Goal: Task Accomplishment & Management: Complete application form

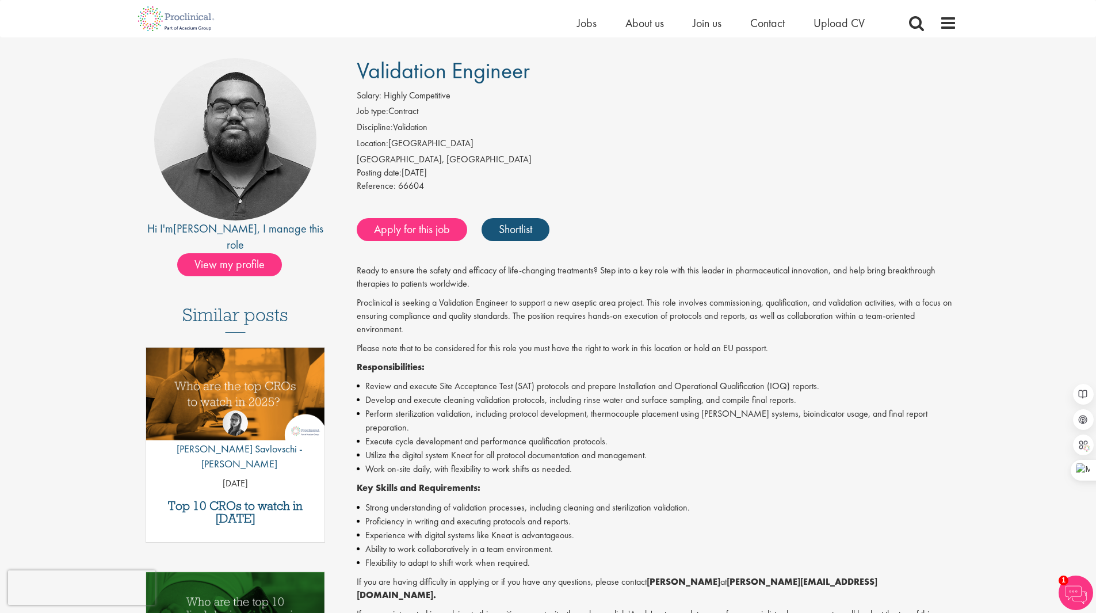
scroll to position [173, 0]
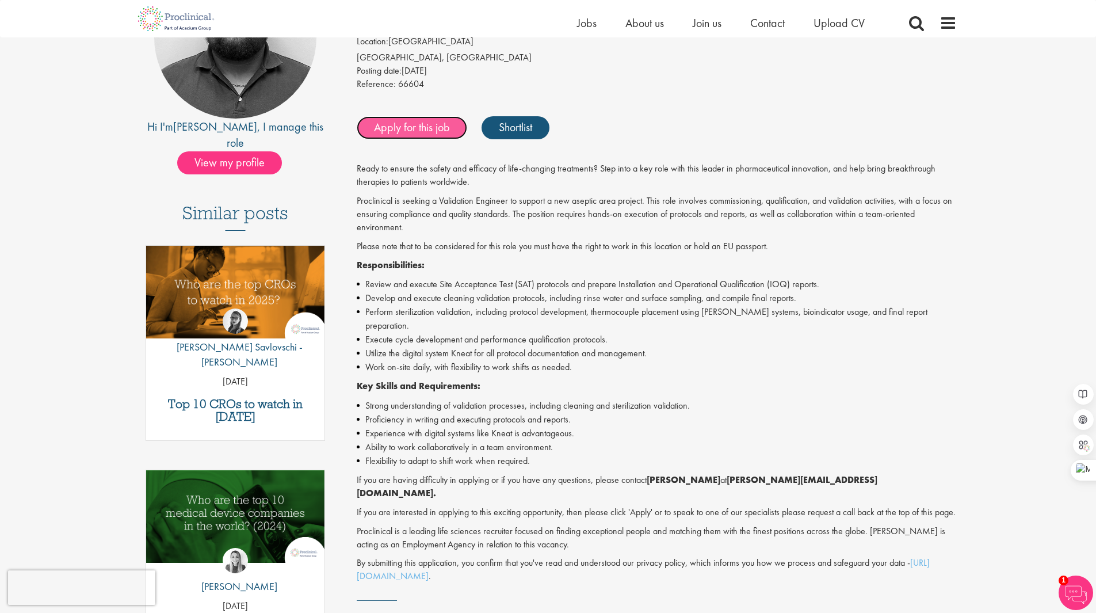
click at [398, 131] on link "Apply for this job" at bounding box center [412, 127] width 111 height 23
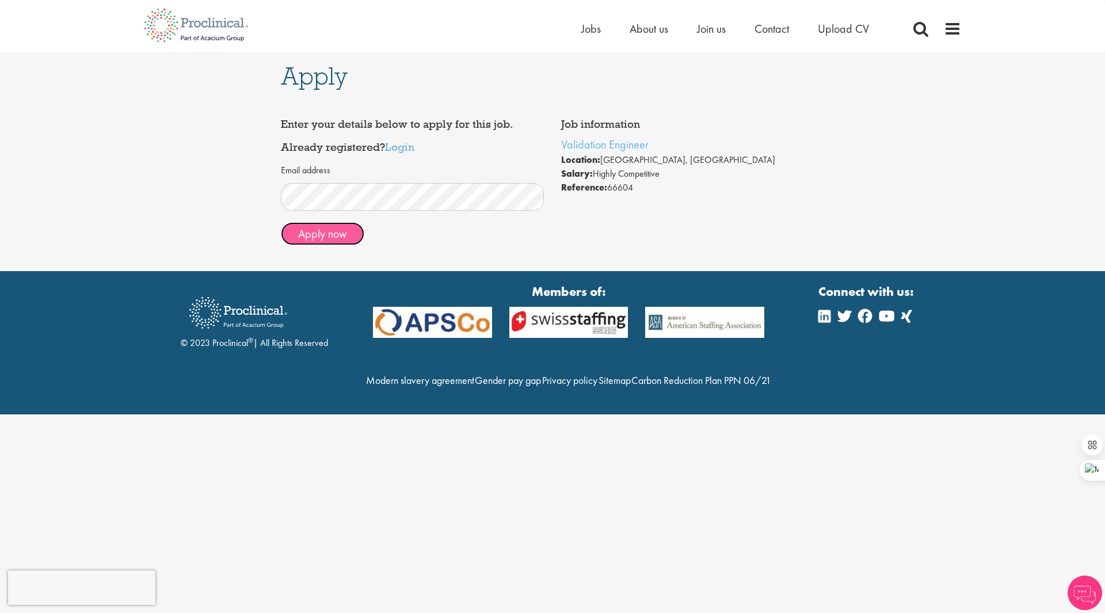
click at [345, 237] on button "Apply now" at bounding box center [322, 233] width 83 height 23
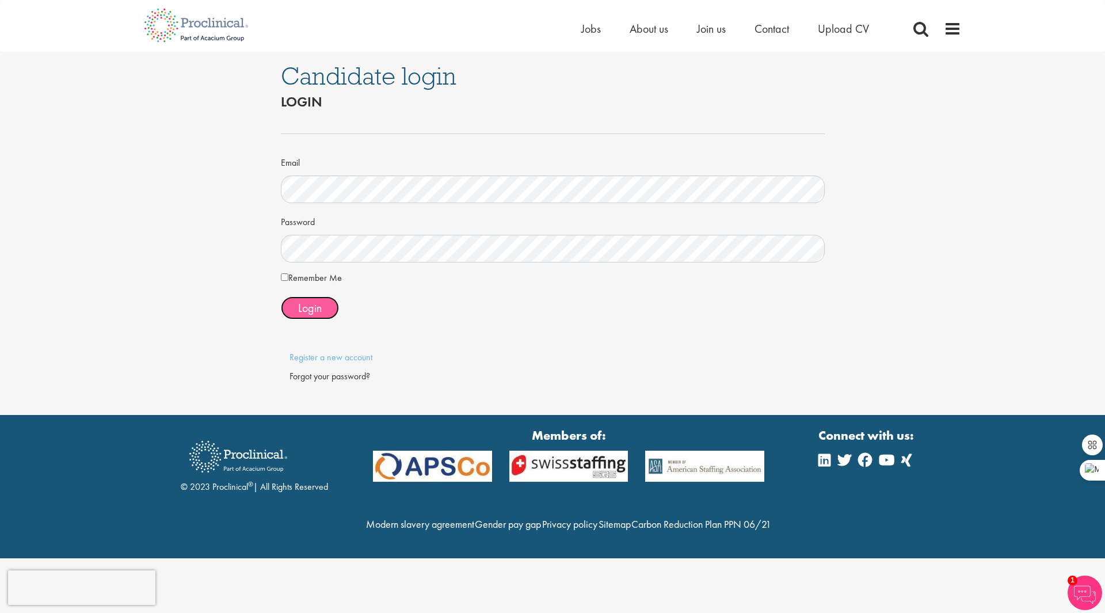
click at [316, 303] on span "Login" at bounding box center [310, 307] width 24 height 15
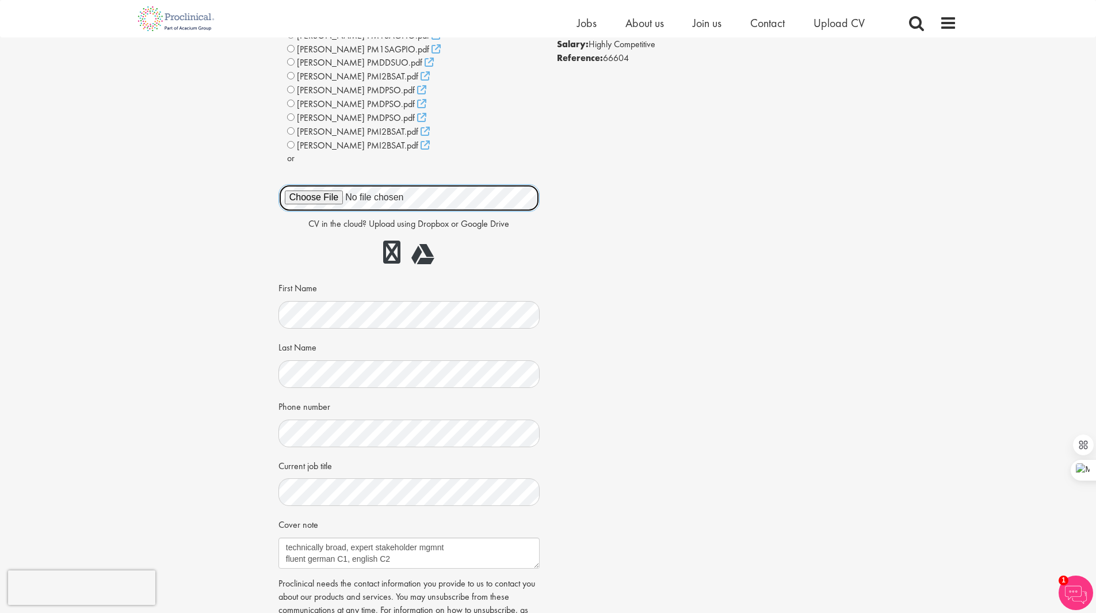
scroll to position [288, 0]
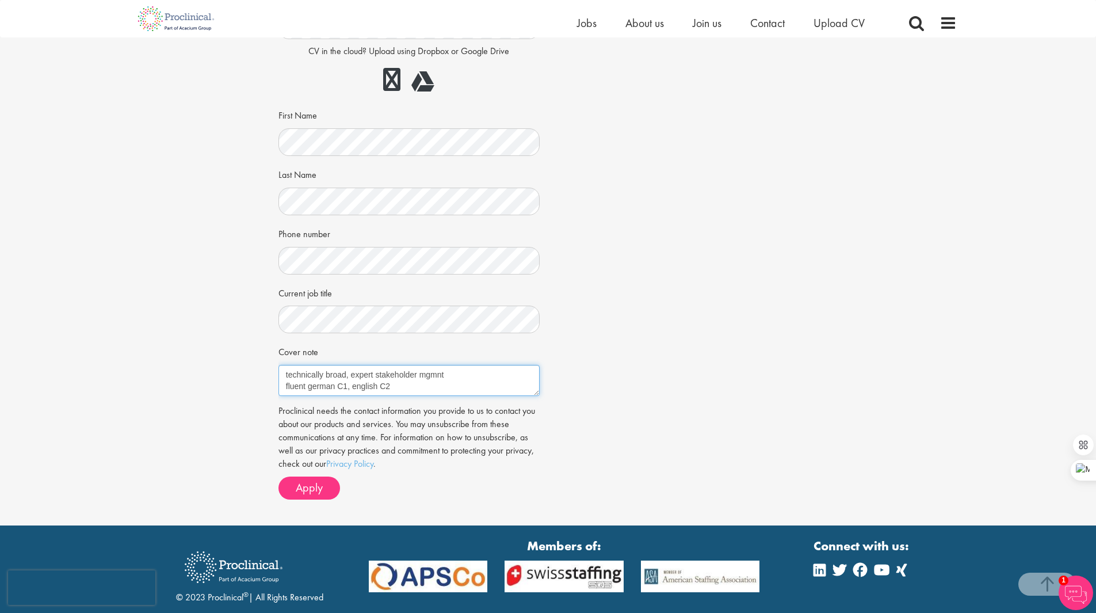
click at [418, 393] on textarea "technically broad, expert stakeholder mgmnt fluent german C1, english C2" at bounding box center [409, 380] width 261 height 31
type textarea "technically broad, expert stakeholder mgmnt fluent german C1, english C2 french…"
click at [321, 486] on span "Apply" at bounding box center [309, 487] width 27 height 15
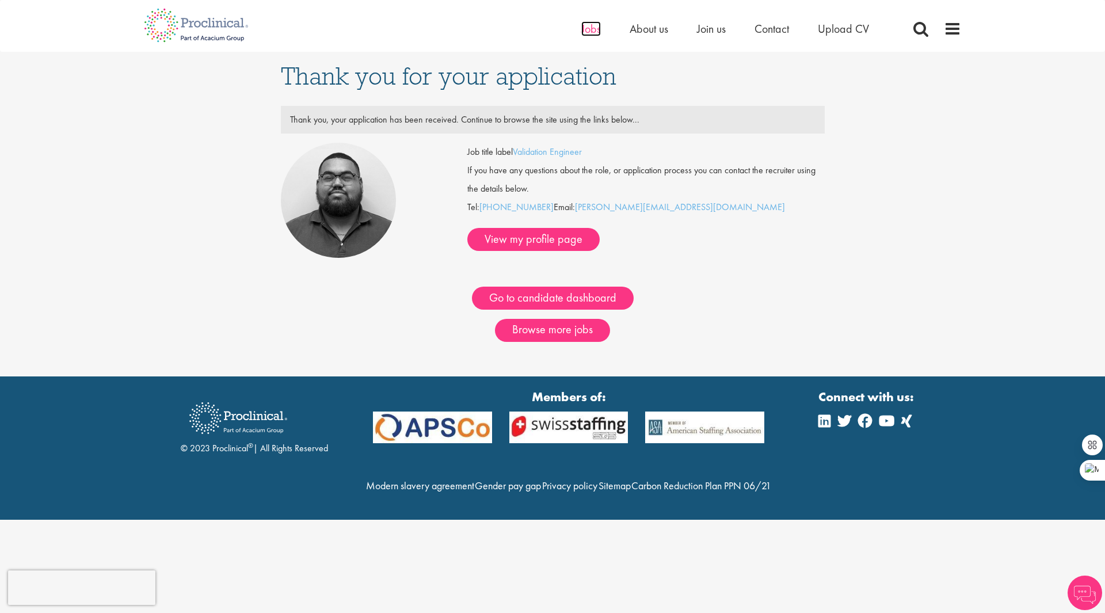
click at [590, 25] on span "Jobs" at bounding box center [591, 28] width 20 height 15
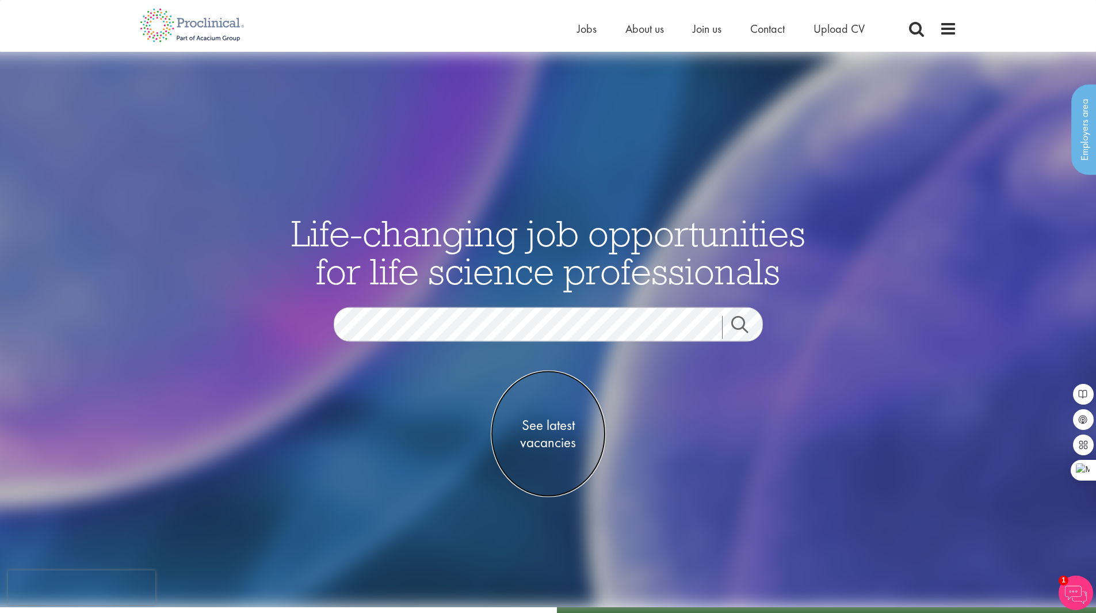
click at [565, 428] on span "See latest vacancies" at bounding box center [548, 433] width 115 height 35
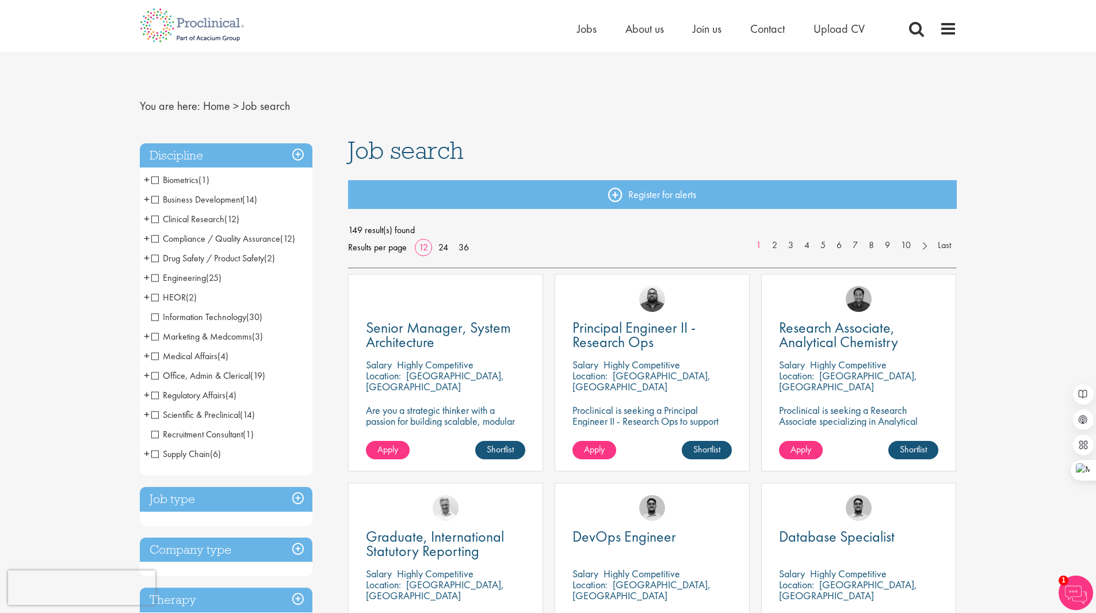
click at [877, 119] on nav "You are here: Home > Job search" at bounding box center [548, 106] width 817 height 28
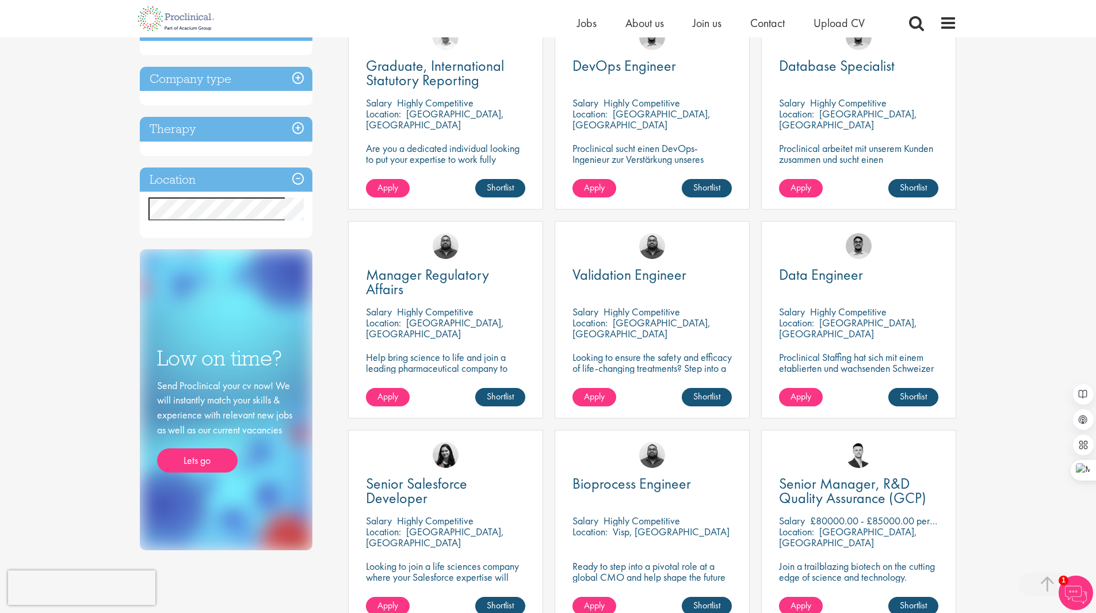
scroll to position [345, 0]
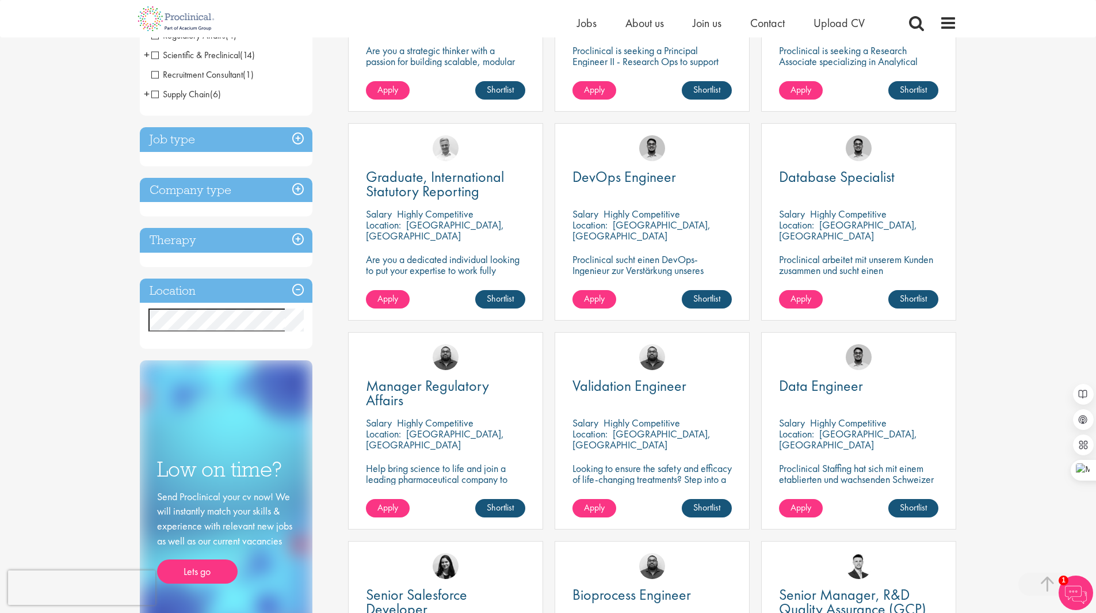
click at [1002, 307] on div "You are here: Home > Job search Discipline Biometrics (1) - + Statistics (1) Bu…" at bounding box center [548, 406] width 1096 height 1502
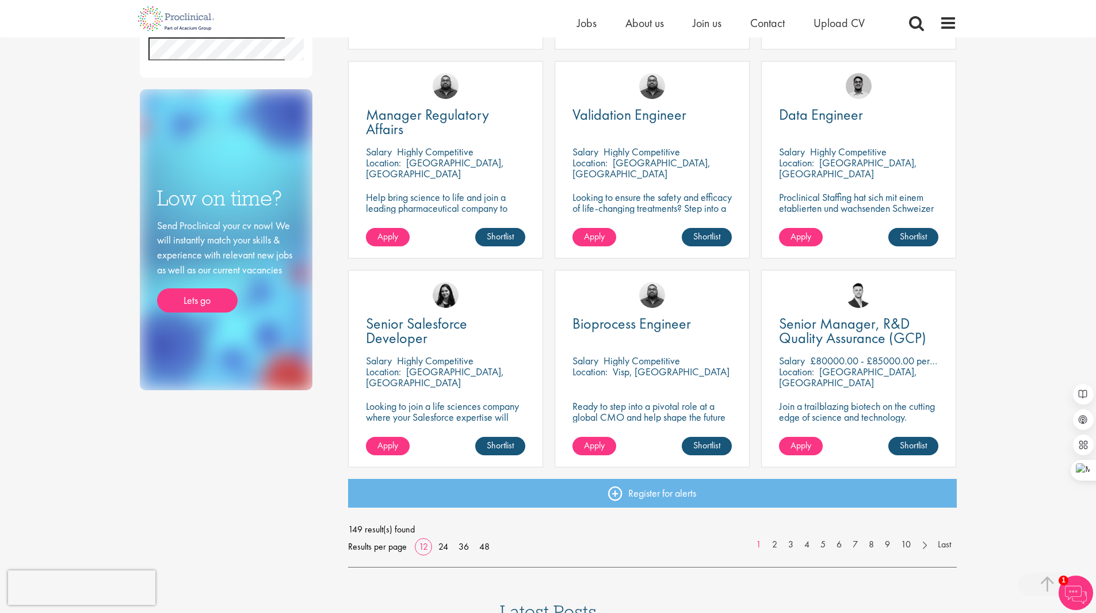
scroll to position [633, 0]
